Goal: Information Seeking & Learning: Check status

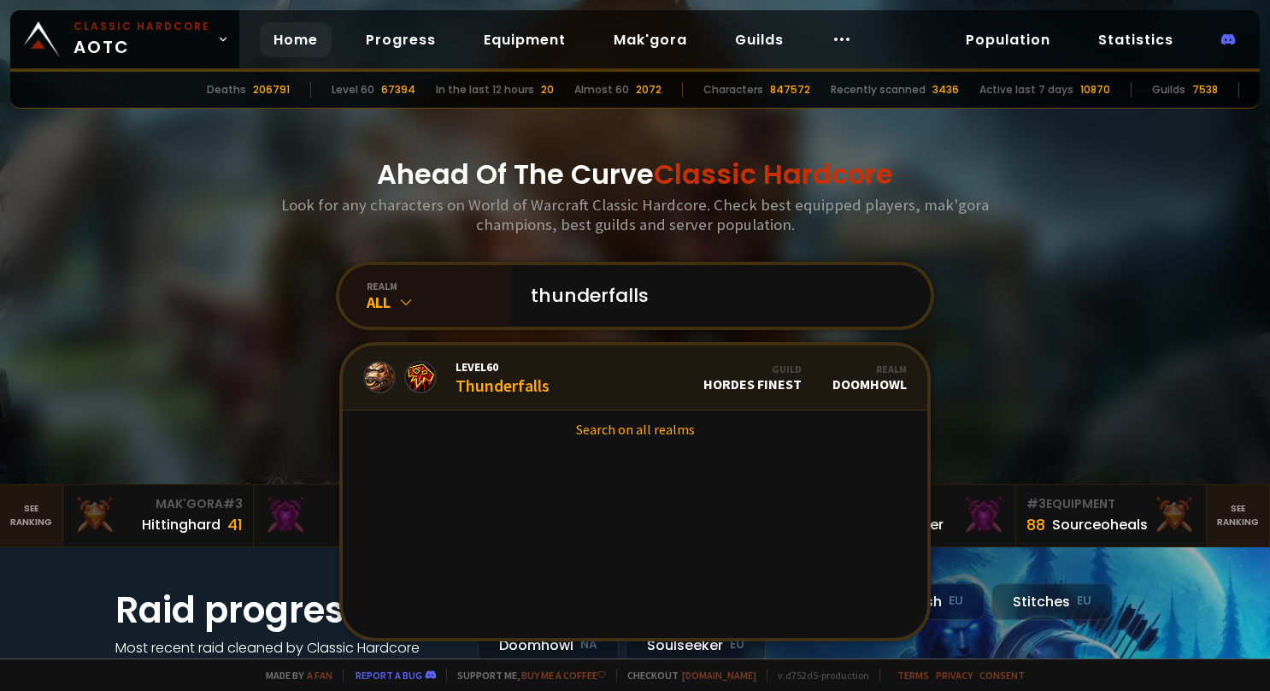
type input "thunderfalls"
click at [651, 396] on link "Level 60 Thunderfalls Guild Hordes Finest Realm Doomhowl" at bounding box center [635, 377] width 585 height 65
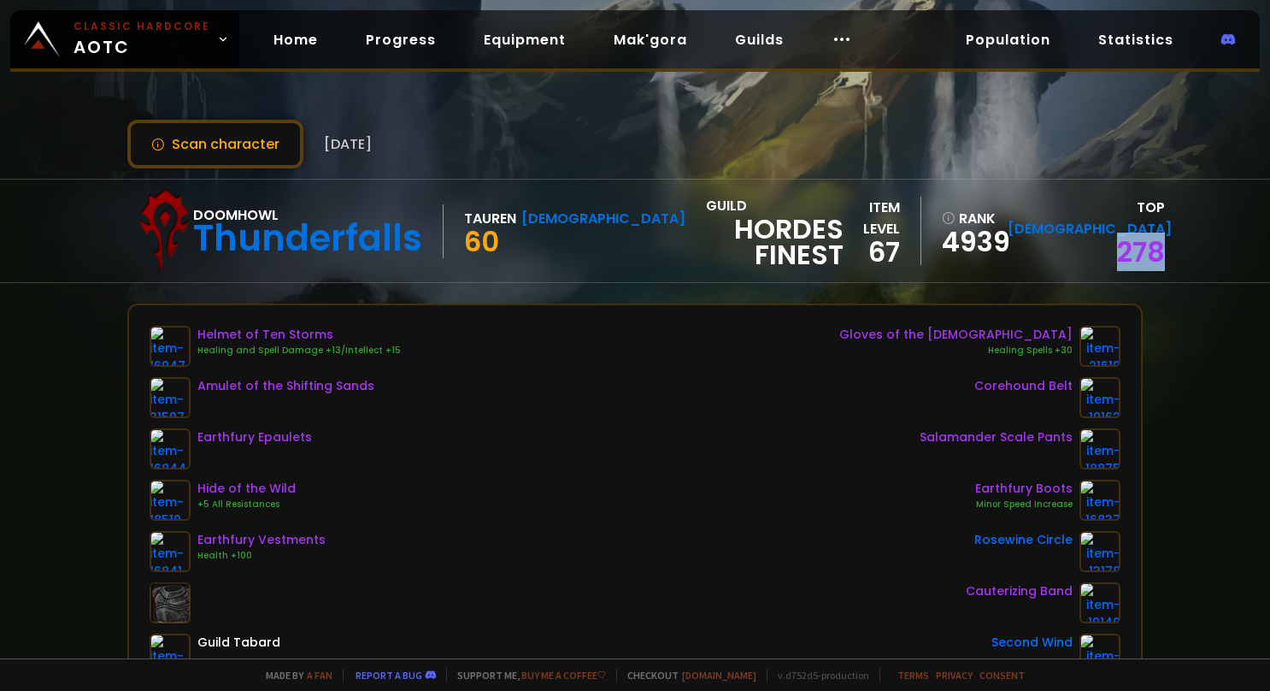
drag, startPoint x: 1133, startPoint y: 240, endPoint x: 1069, endPoint y: 243, distance: 64.1
click at [1069, 243] on div "Doomhowl Thunderfalls Tauren Shaman 60 guild Hordes Finest item level 67 rank 4…" at bounding box center [635, 231] width 1270 height 104
drag, startPoint x: 1069, startPoint y: 243, endPoint x: 1207, endPoint y: 238, distance: 137.7
click at [1224, 239] on div "Doomhowl Thunderfalls Tauren Shaman 60 guild Hordes Finest item level 67 rank 4…" at bounding box center [635, 231] width 1270 height 104
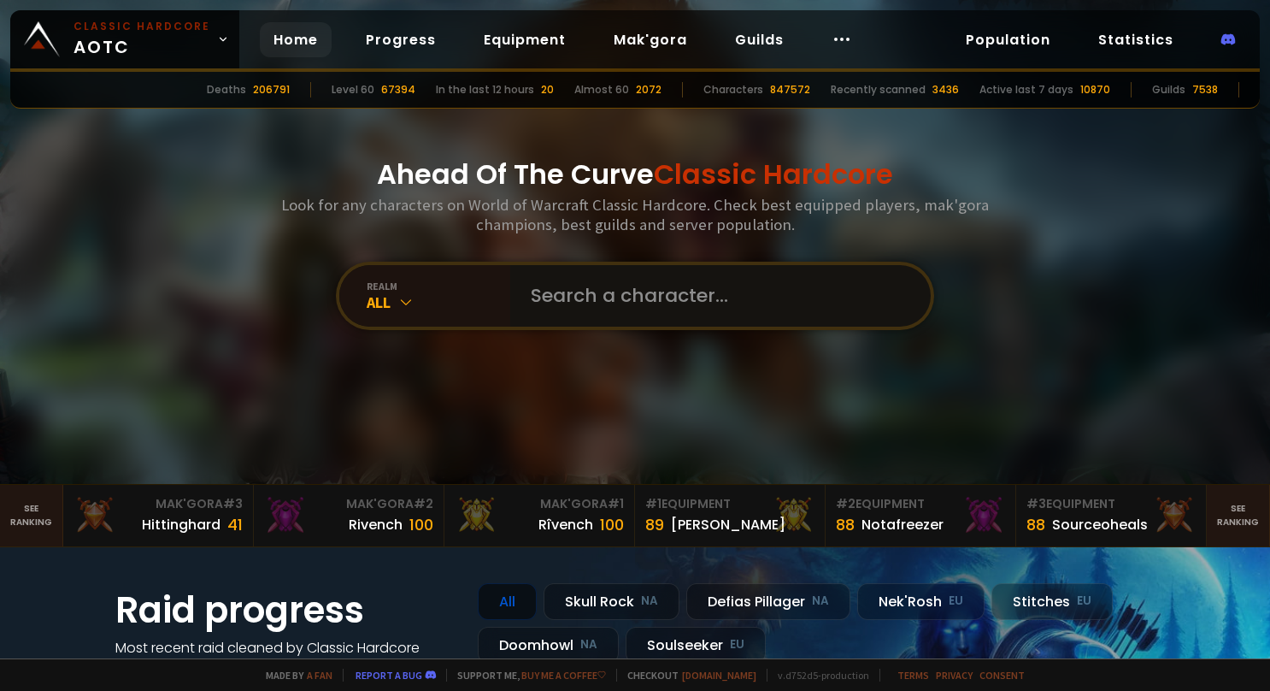
drag, startPoint x: 740, startPoint y: 267, endPoint x: 732, endPoint y: 296, distance: 30.1
click at [740, 267] on input "text" at bounding box center [715, 296] width 390 height 62
click at [732, 299] on input "text" at bounding box center [715, 296] width 390 height 62
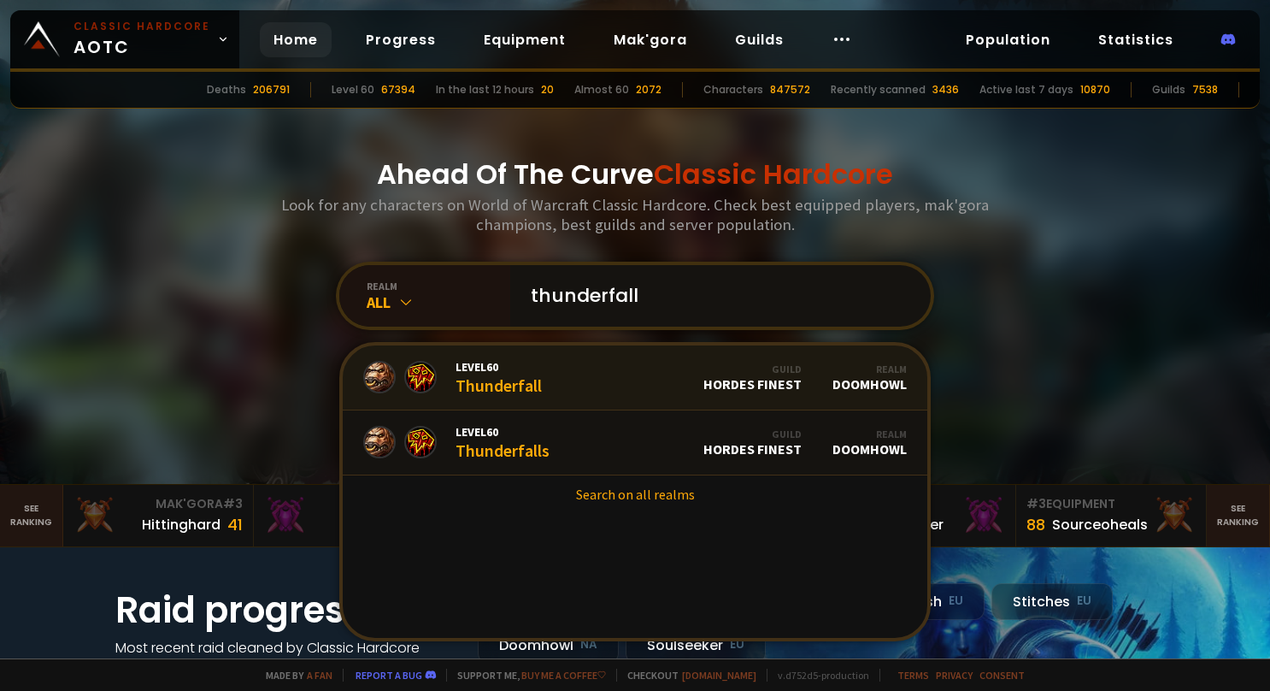
type input "thunderfall"
click at [548, 393] on link "Level 60 Thunderfall Guild Hordes Finest Realm Doomhowl" at bounding box center [635, 377] width 585 height 65
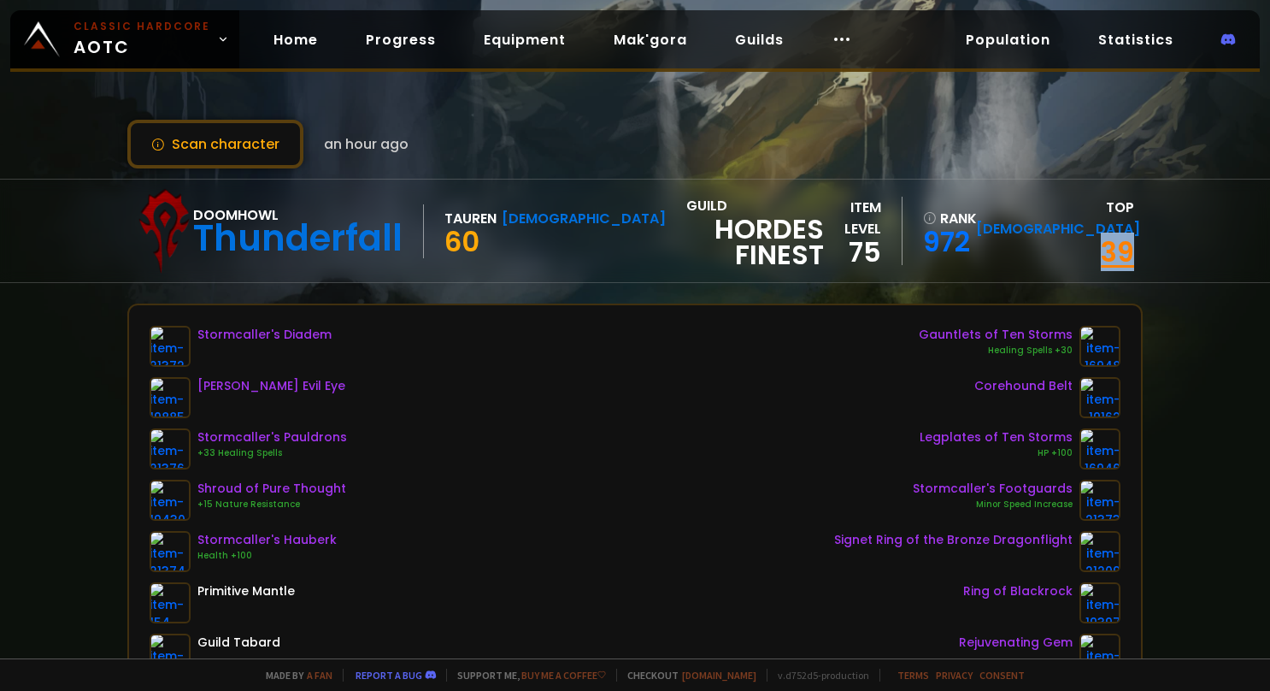
drag, startPoint x: 1113, startPoint y: 246, endPoint x: 1089, endPoint y: 246, distance: 23.9
click at [1089, 246] on div "39" at bounding box center [1055, 252] width 158 height 26
click at [1161, 338] on div "Scan character an hour ago Doomhowl Thunderfall Tauren Shaman 60 guild Hordes F…" at bounding box center [635, 329] width 1270 height 658
drag, startPoint x: 1134, startPoint y: 246, endPoint x: 1093, endPoint y: 250, distance: 41.2
click at [1093, 250] on div "Doomhowl Thunderfall Tauren Shaman 60 guild Hordes Finest item level 75 rank 97…" at bounding box center [635, 231] width 1270 height 104
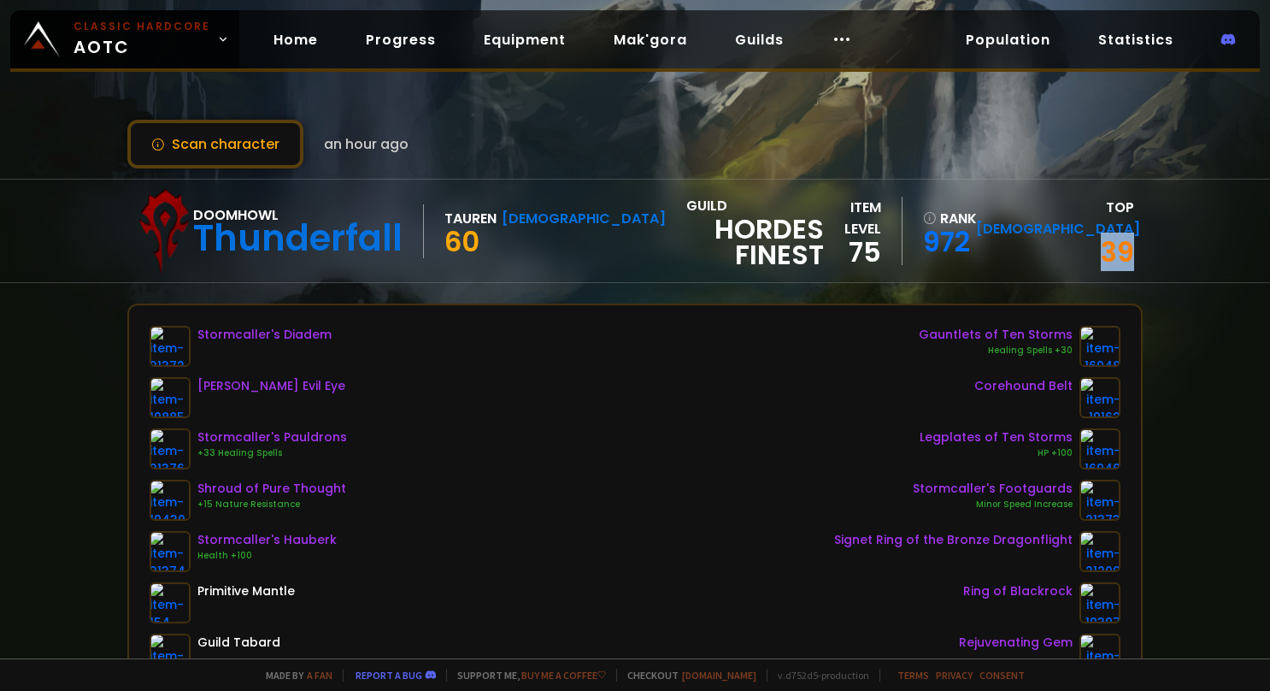
drag, startPoint x: 1093, startPoint y: 250, endPoint x: 1219, endPoint y: 326, distance: 146.9
click at [1219, 326] on div "Scan character an hour ago Doomhowl Thunderfall Tauren Shaman 60 guild Hordes F…" at bounding box center [635, 329] width 1270 height 658
